Goal: Task Accomplishment & Management: Use online tool/utility

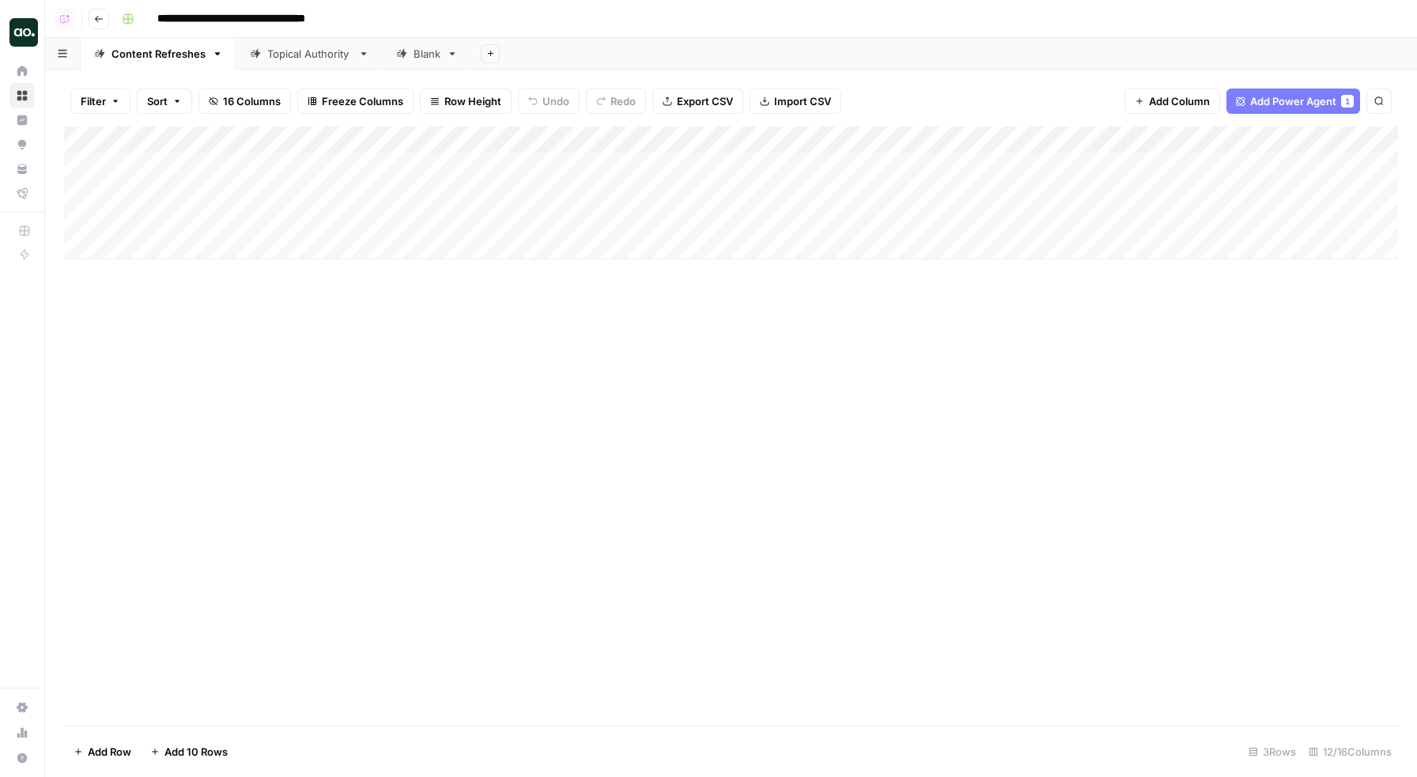
click at [235, 111] on button "16 Columns" at bounding box center [244, 101] width 93 height 25
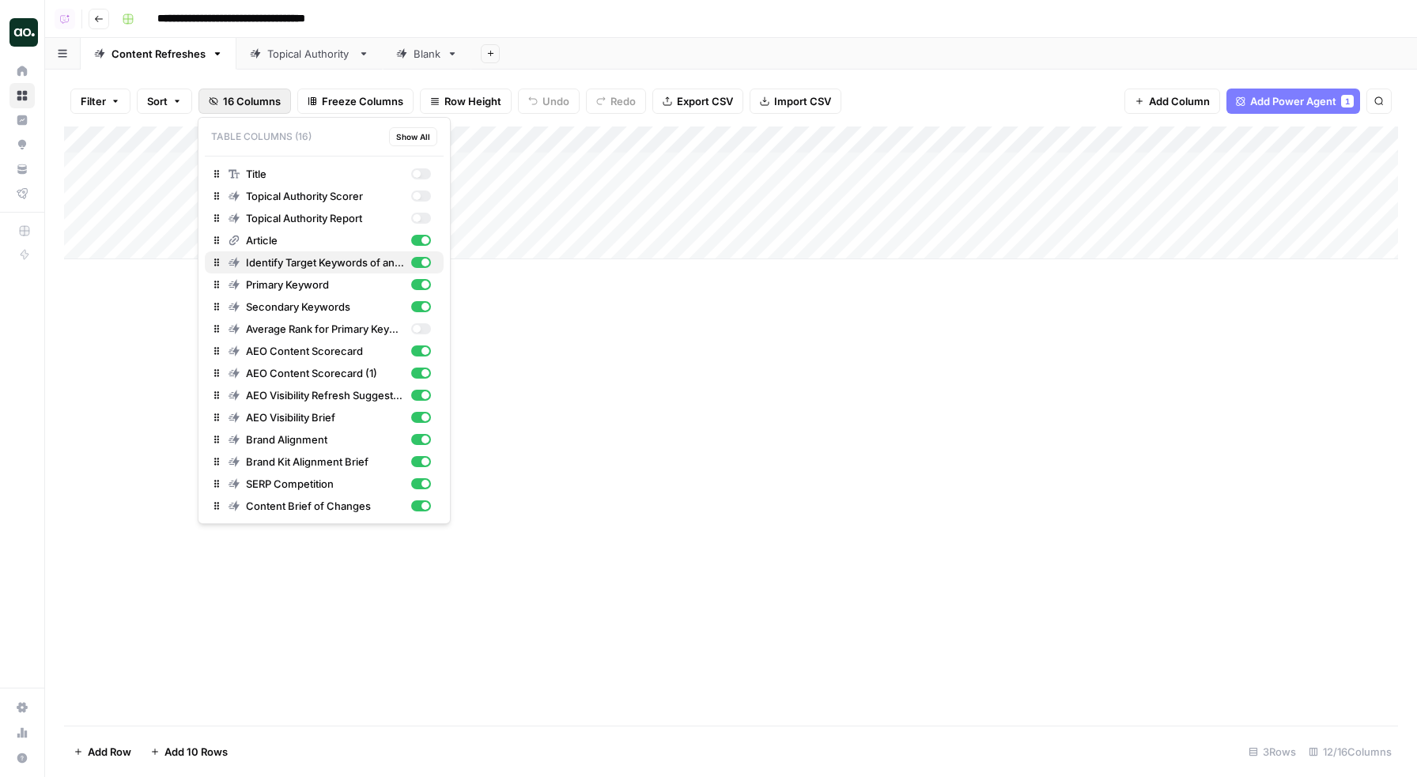
click at [421, 263] on div "button" at bounding box center [421, 262] width 20 height 11
click at [421, 280] on div "button" at bounding box center [421, 284] width 20 height 11
click at [421, 304] on div "button" at bounding box center [421, 306] width 20 height 11
click at [568, 338] on div "Add Column" at bounding box center [731, 426] width 1334 height 599
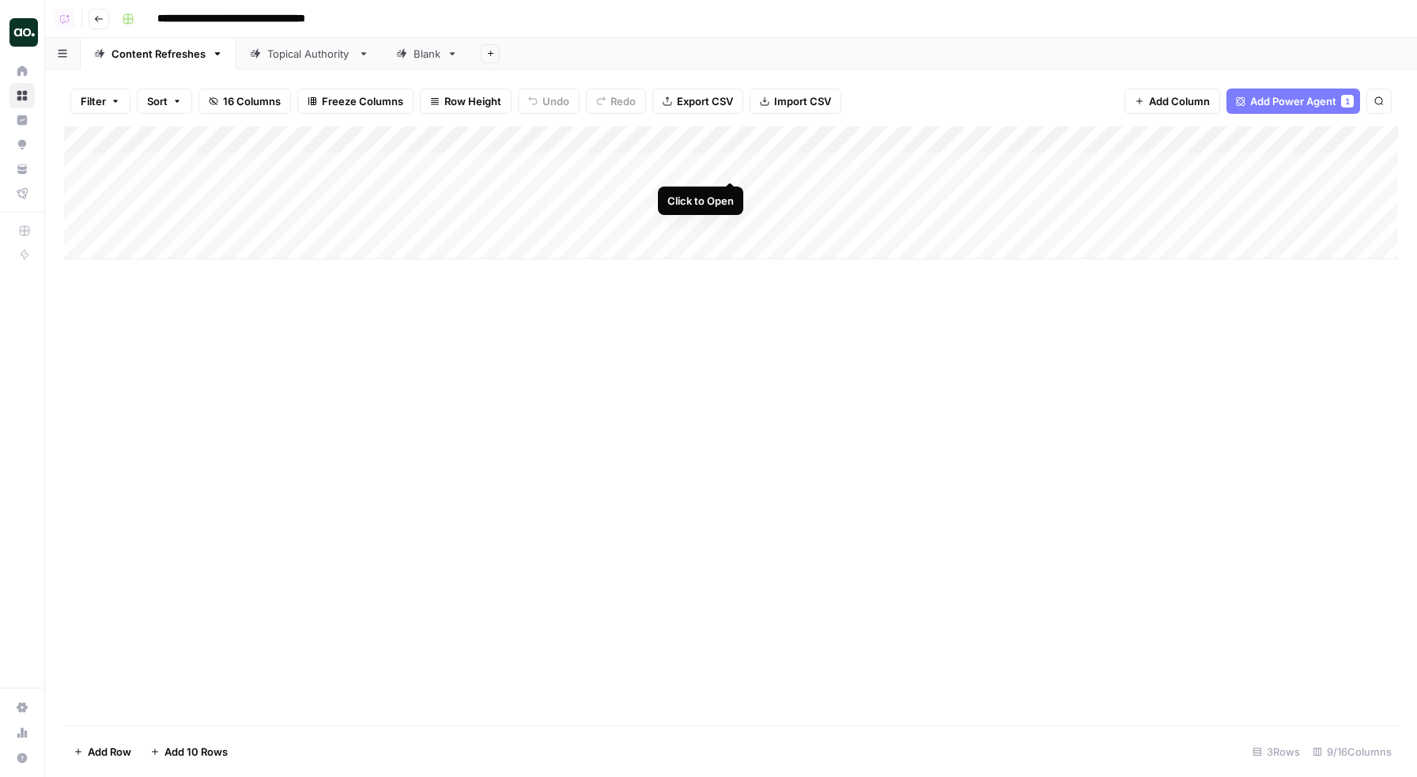
click at [731, 168] on div "Add Column" at bounding box center [731, 193] width 1334 height 133
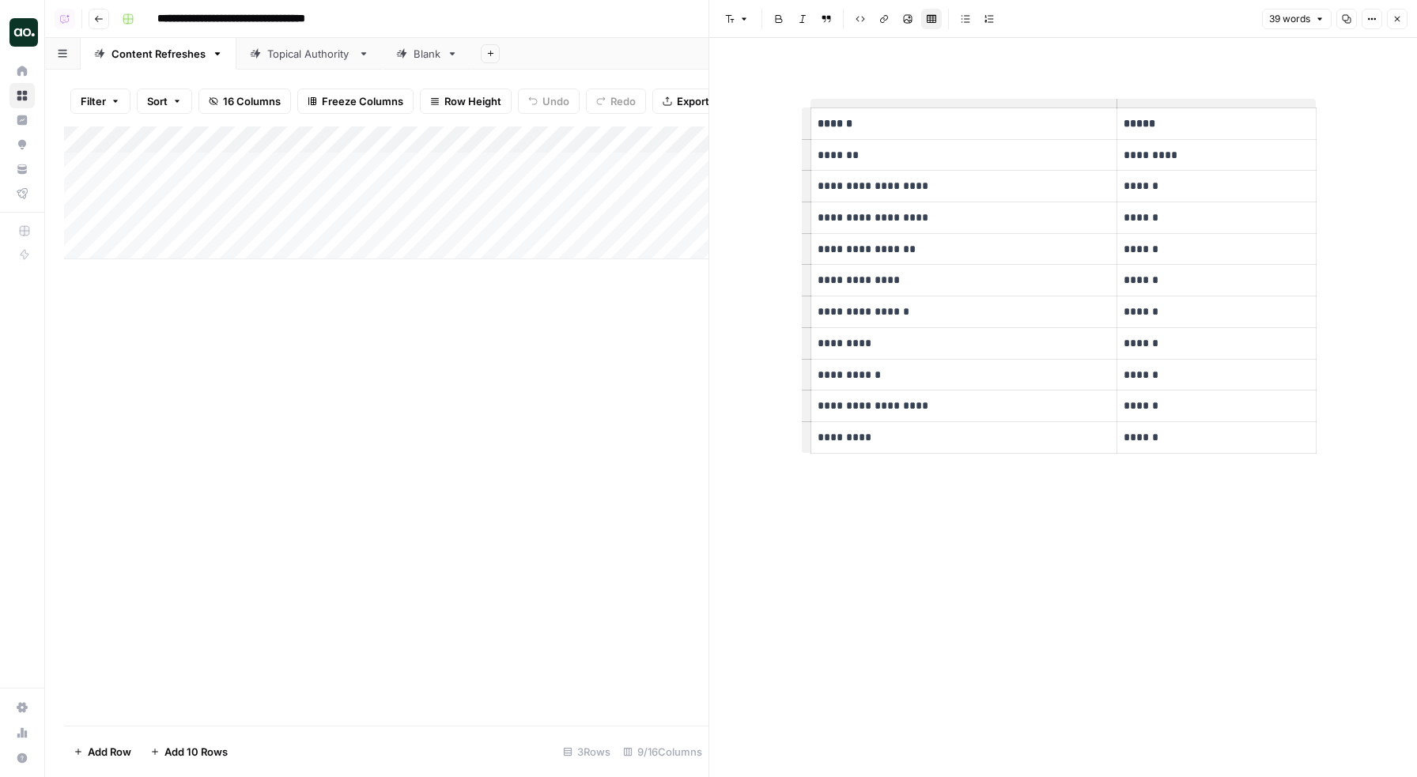
click at [1394, 17] on icon "button" at bounding box center [1396, 18] width 9 height 9
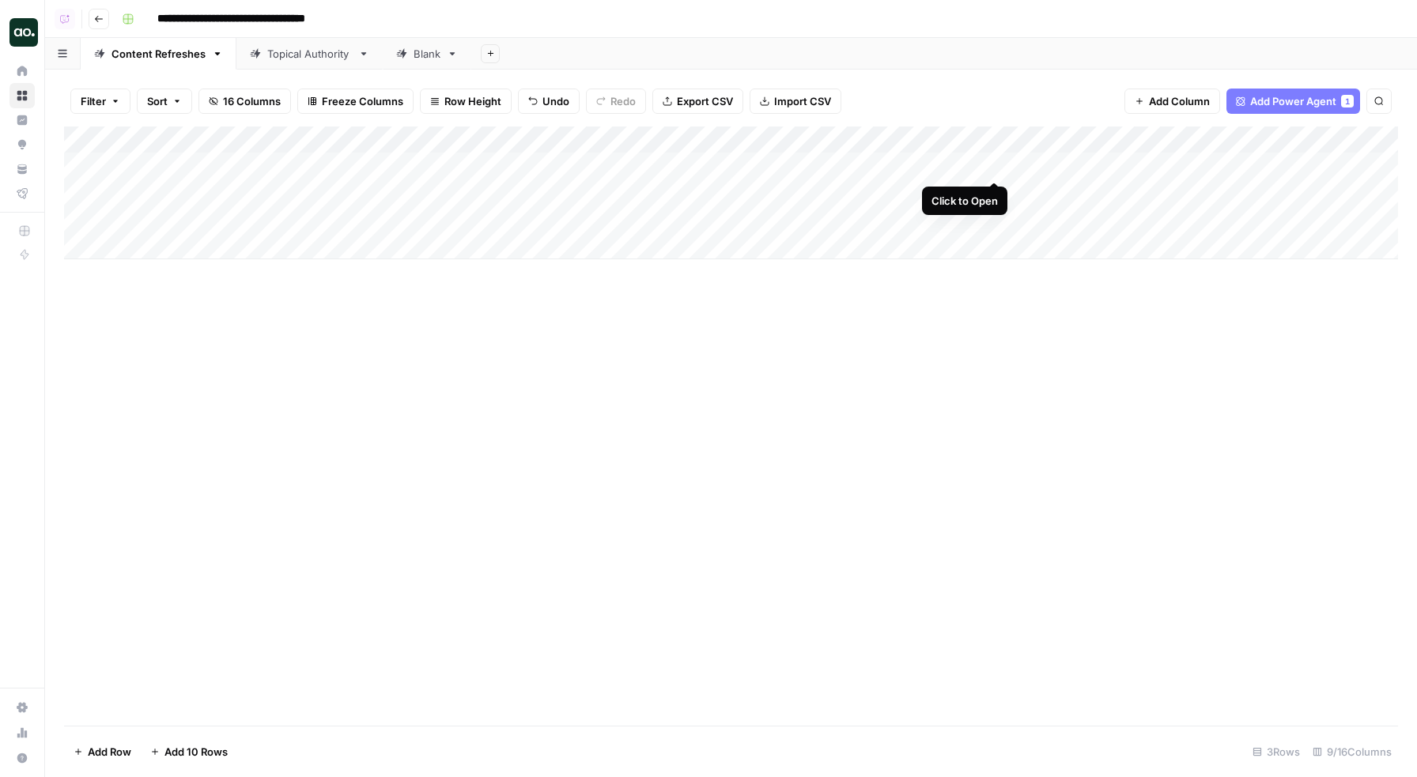
click at [995, 168] on div "Add Column" at bounding box center [731, 193] width 1334 height 133
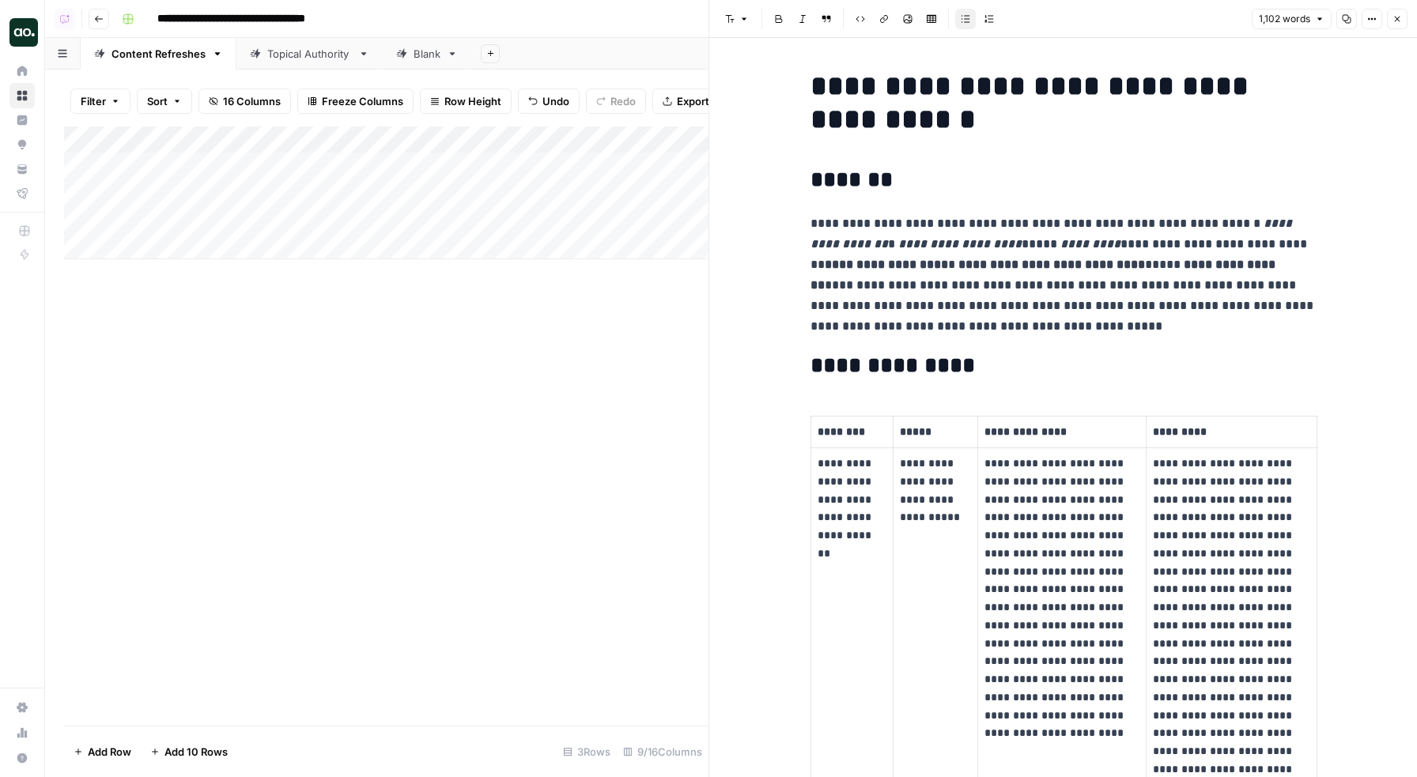
click at [1396, 14] on icon "button" at bounding box center [1396, 18] width 9 height 9
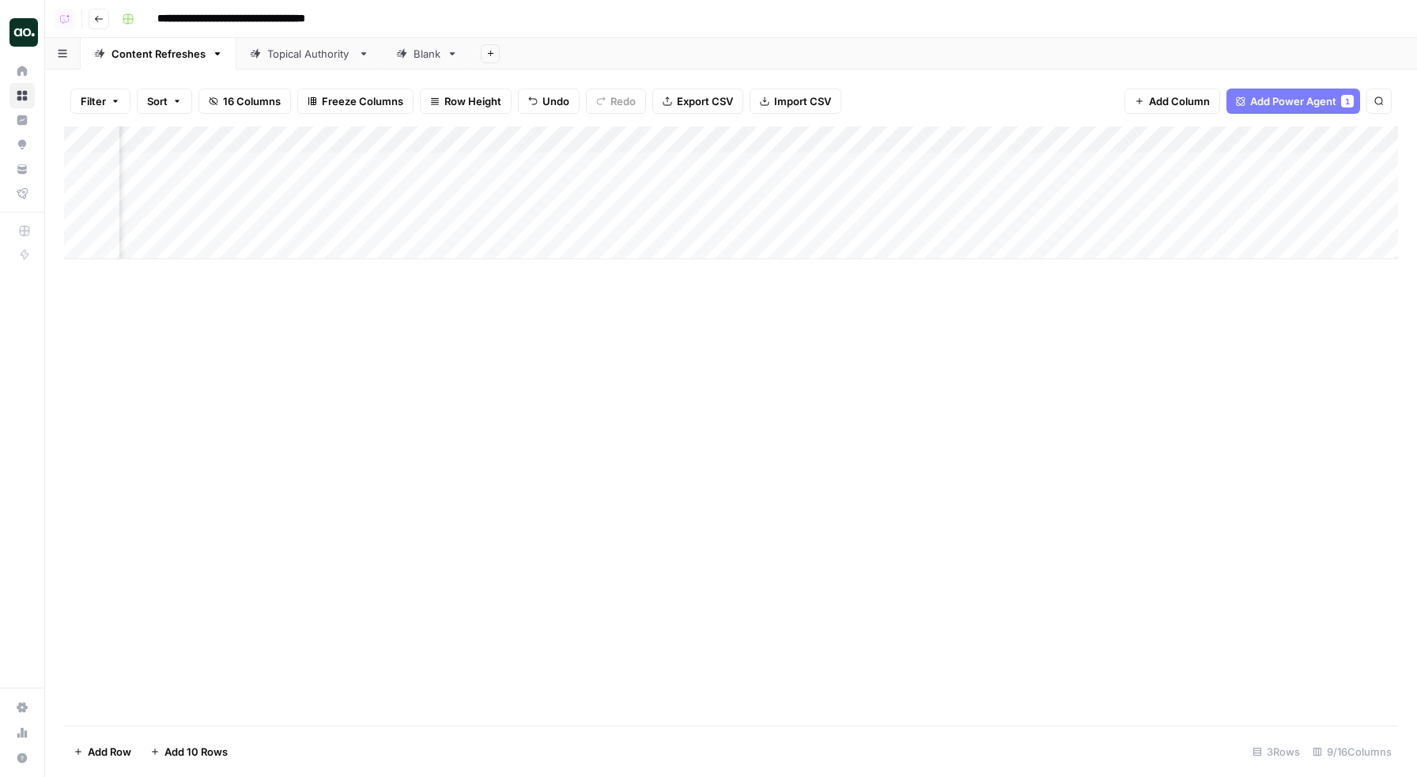
scroll to position [0, 210]
click at [1088, 158] on div "Add Column" at bounding box center [731, 193] width 1334 height 133
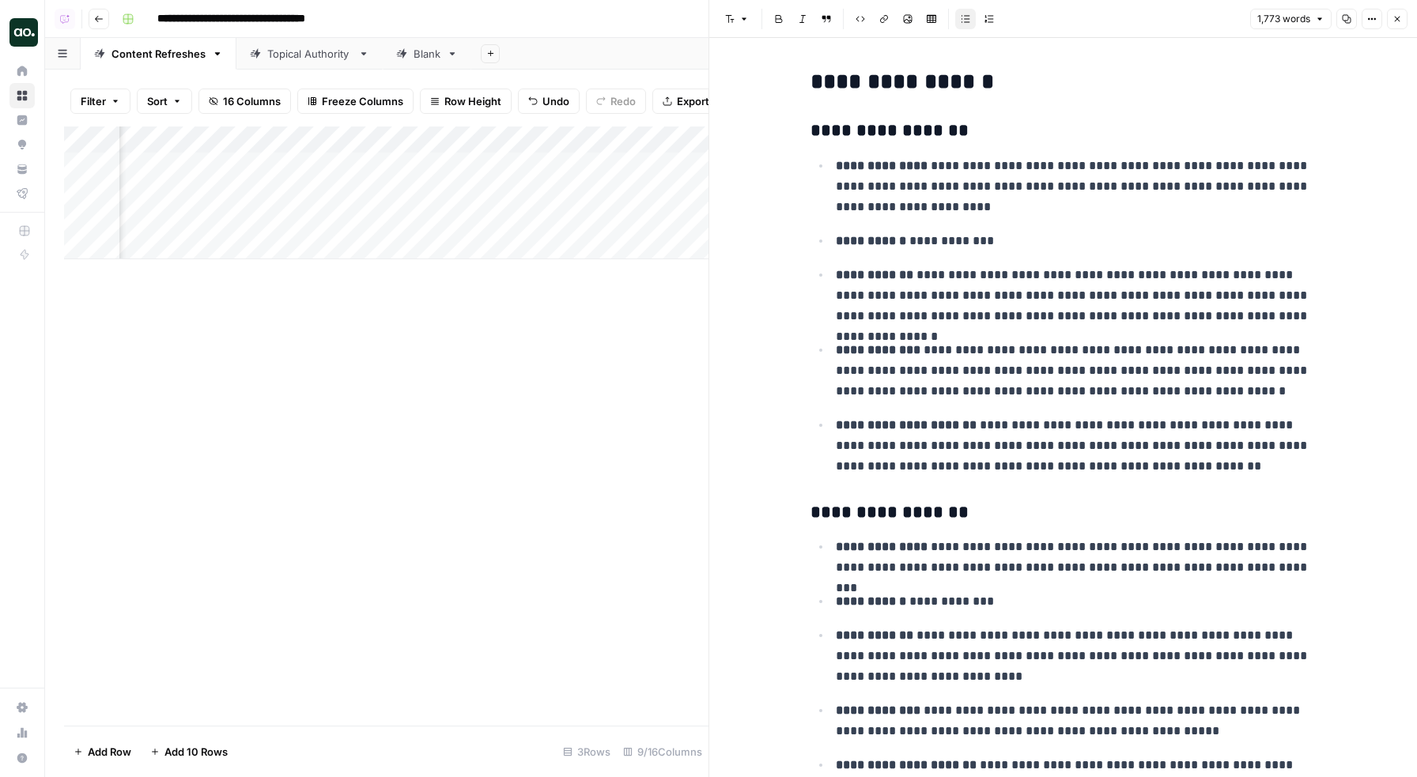
click at [1395, 21] on icon "button" at bounding box center [1396, 18] width 9 height 9
